Goal: Information Seeking & Learning: Check status

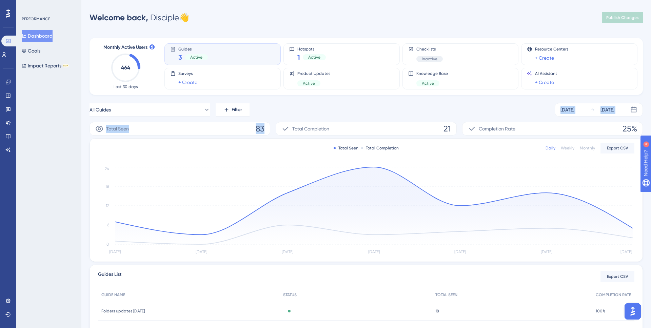
drag, startPoint x: 89, startPoint y: 110, endPoint x: 277, endPoint y: 131, distance: 189.4
click at [277, 131] on div "Performance Users Engagement Widgets Feedback Product Updates Knowledge Base AI…" at bounding box center [366, 192] width 570 height 362
click at [275, 130] on div "Total Seen 83 Total Completion 21 Completion Rate 25%" at bounding box center [366, 129] width 553 height 14
drag, startPoint x: 274, startPoint y: 130, endPoint x: 272, endPoint y: 113, distance: 17.0
click at [272, 113] on div "All Guides Filter [DATE] [DATE] Total Seen 83 Total Completion 21 Completion Ra…" at bounding box center [366, 232] width 553 height 259
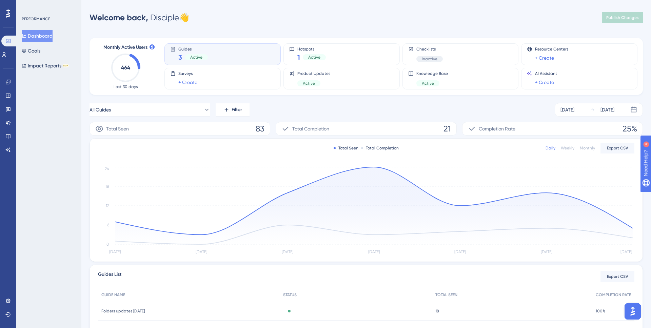
click at [272, 113] on div "All Guides Filter [DATE] [DATE]" at bounding box center [366, 110] width 553 height 14
click at [201, 115] on button "All Guides" at bounding box center [150, 110] width 121 height 14
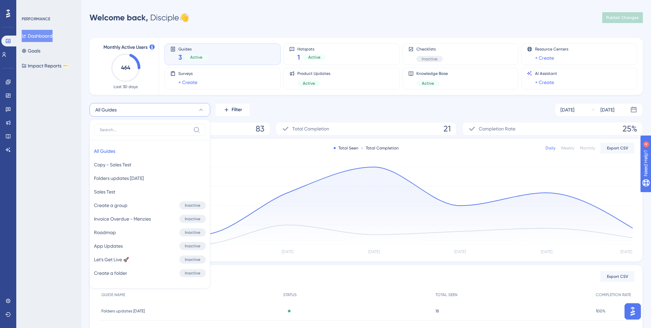
scroll to position [40, 0]
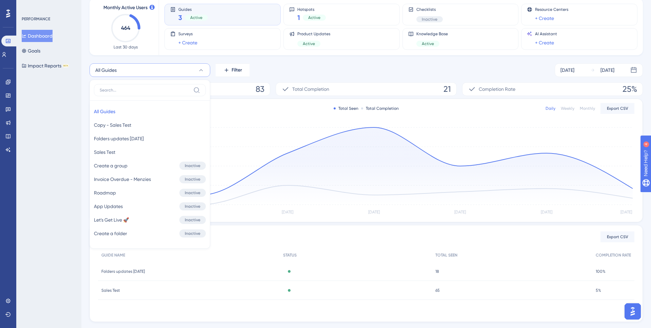
click at [270, 75] on div "All Guides All Guides All Guides Copy - Sales Test Copy - Sales Test Folders up…" at bounding box center [366, 70] width 553 height 14
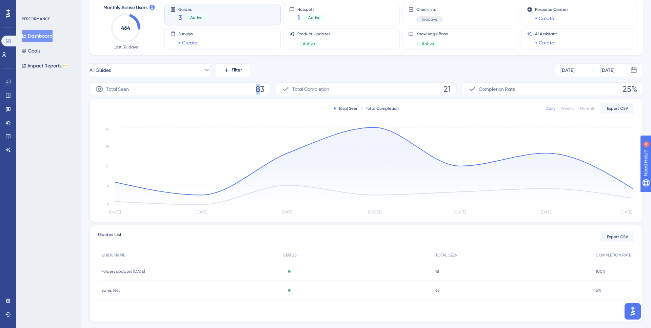
drag, startPoint x: 256, startPoint y: 88, endPoint x: 264, endPoint y: 88, distance: 8.5
click at [264, 89] on span "83" at bounding box center [260, 89] width 9 height 11
drag, startPoint x: 264, startPoint y: 88, endPoint x: 260, endPoint y: 89, distance: 4.1
click at [264, 88] on div "Total Seen 83" at bounding box center [180, 89] width 181 height 14
drag, startPoint x: 257, startPoint y: 88, endPoint x: 264, endPoint y: 89, distance: 6.8
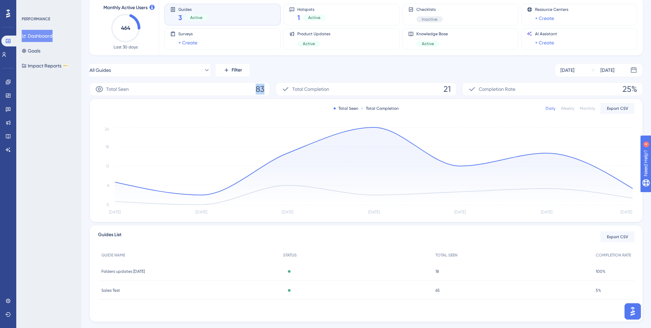
click at [264, 89] on span "83" at bounding box center [260, 89] width 9 height 11
drag, startPoint x: 264, startPoint y: 89, endPoint x: 261, endPoint y: 96, distance: 7.4
click at [264, 89] on span "83" at bounding box center [260, 89] width 9 height 11
